Goal: Transaction & Acquisition: Book appointment/travel/reservation

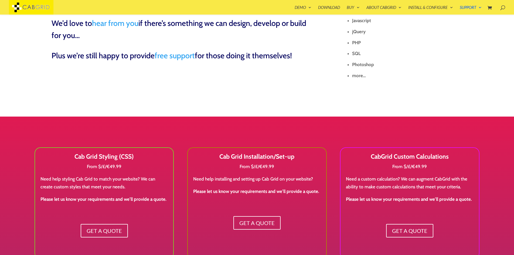
scroll to position [216, 0]
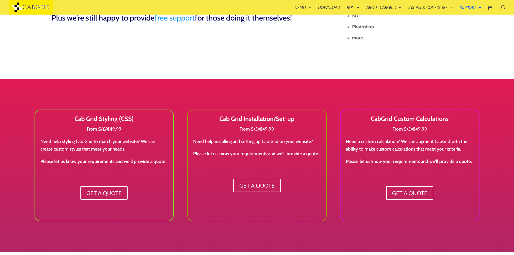
click at [275, 125] on p "From $/£/€49.99" at bounding box center [257, 131] width 128 height 12
click at [263, 188] on link "Get a Quote" at bounding box center [256, 184] width 51 height 13
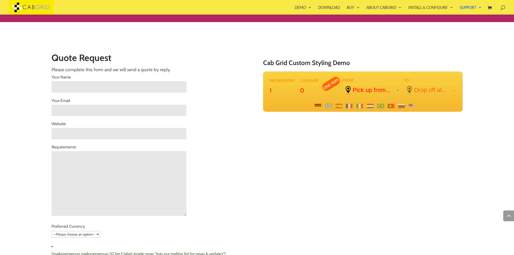
scroll to position [458, 0]
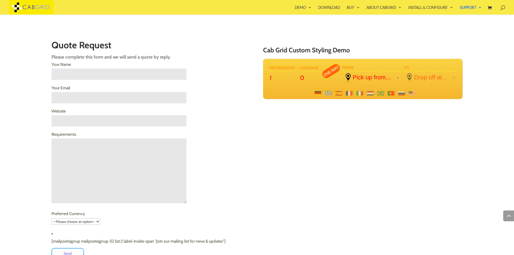
click at [70, 73] on input "Your Name" at bounding box center [118, 73] width 135 height 11
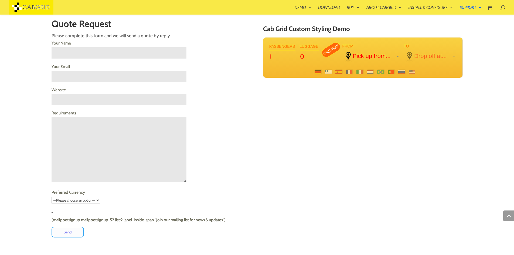
scroll to position [480, 0]
click at [91, 201] on select "—Please choose an option— USD $ GBP £ EUR €" at bounding box center [75, 200] width 49 height 6
select select "EUR €"
click at [51, 203] on select "—Please choose an option— USD $ GBP £ EUR €" at bounding box center [75, 200] width 49 height 6
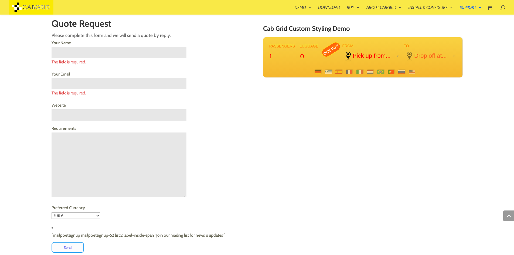
click at [232, 168] on p "Requirements" at bounding box center [150, 164] width 199 height 79
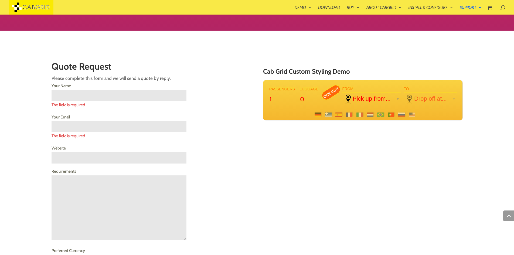
scroll to position [436, 0]
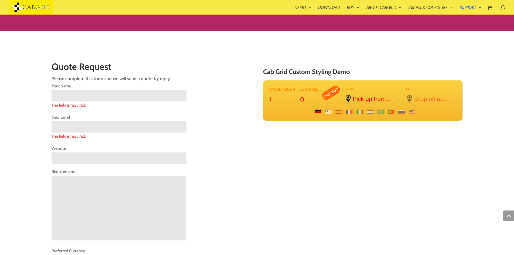
click at [318, 114] on span at bounding box center [317, 112] width 6 height 4
click at [315, 114] on span at bounding box center [317, 112] width 6 height 4
click at [312, 97] on input "1" at bounding box center [305, 99] width 13 height 12
type input "2"
click at [312, 97] on input "2" at bounding box center [305, 99] width 13 height 12
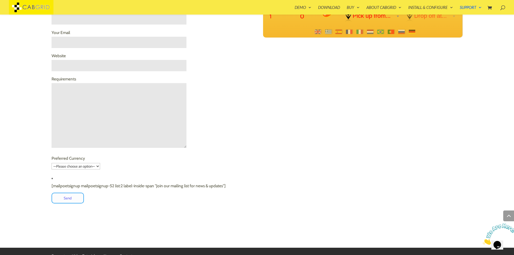
scroll to position [519, 0]
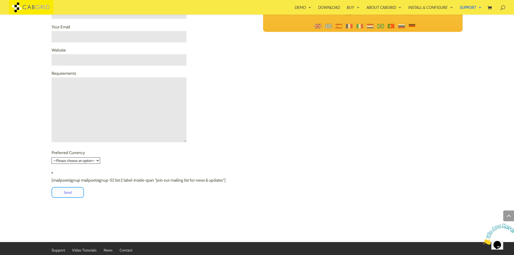
click at [75, 161] on select "—Please choose an option— USD $ GBP £ EUR €" at bounding box center [75, 160] width 49 height 6
click at [188, 158] on p "Preferred Currency —Please choose an option— USD $ GBP £ EUR €" at bounding box center [150, 159] width 199 height 20
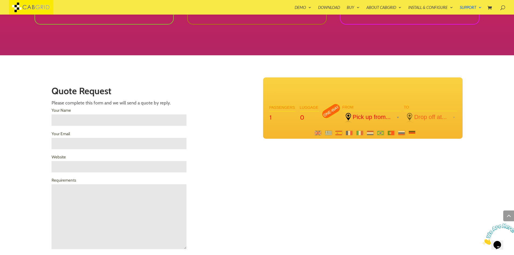
scroll to position [409, 0]
